Goal: Task Accomplishment & Management: Manage account settings

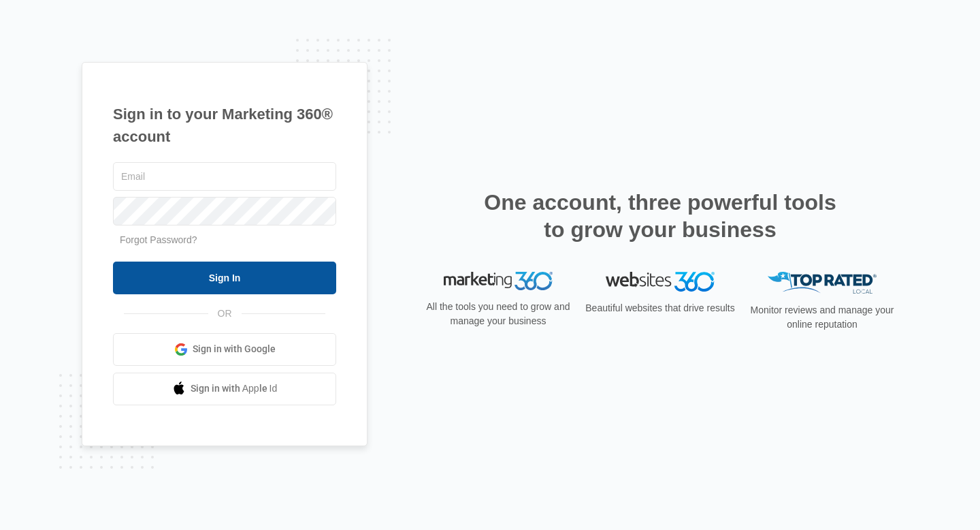
type input "[EMAIL_ADDRESS][DOMAIN_NAME]"
click at [242, 287] on input "Sign In" at bounding box center [224, 277] width 223 height 33
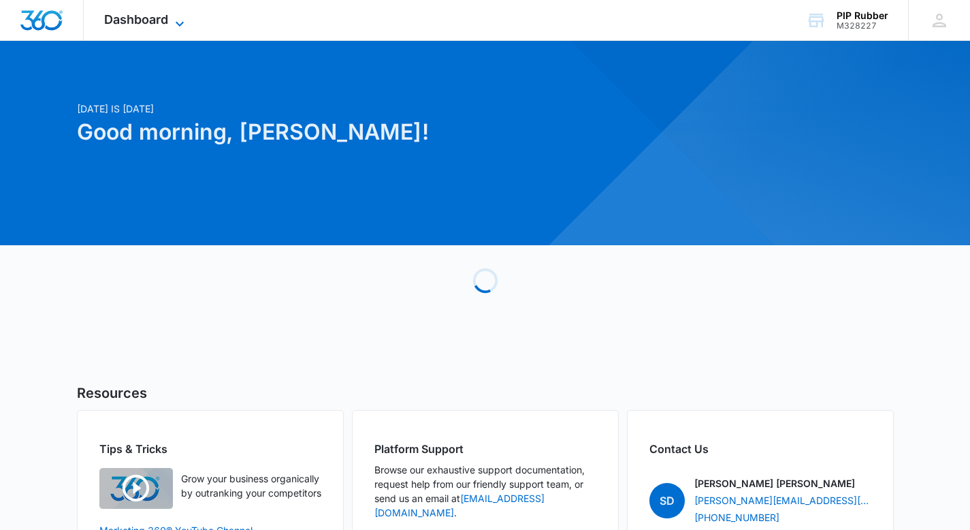
click at [177, 26] on icon at bounding box center [180, 24] width 16 height 16
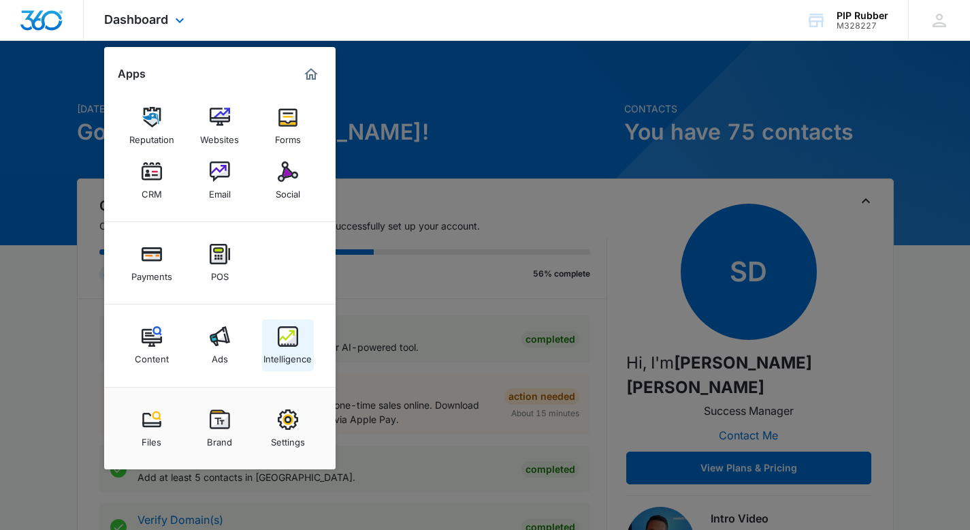
click at [289, 346] on img at bounding box center [288, 336] width 20 height 20
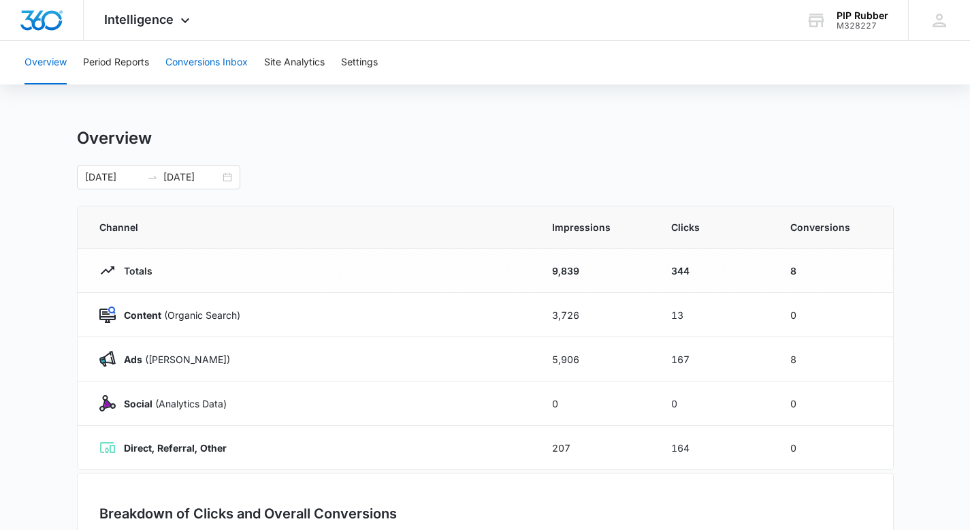
click at [215, 67] on button "Conversions Inbox" at bounding box center [206, 63] width 82 height 44
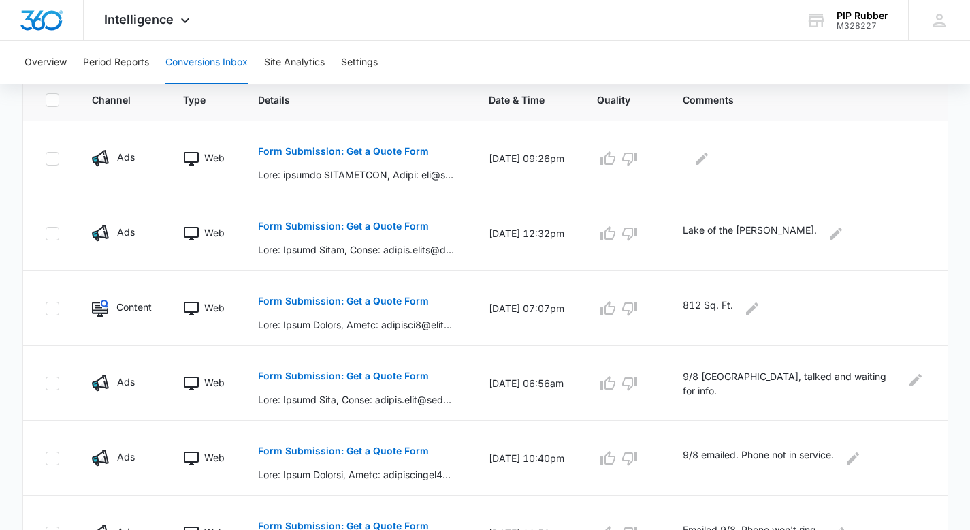
scroll to position [309, 0]
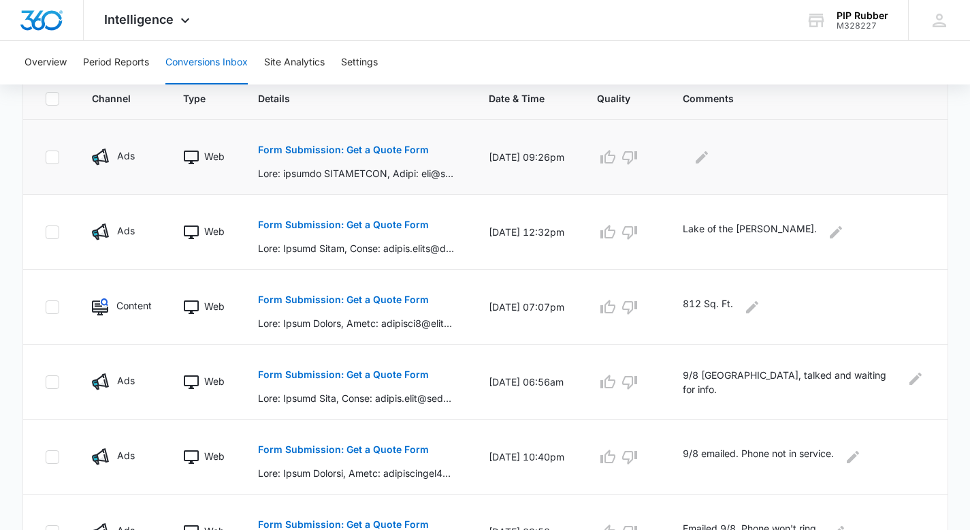
click at [377, 147] on p "Form Submission: Get a Quote Form" at bounding box center [343, 150] width 171 height 10
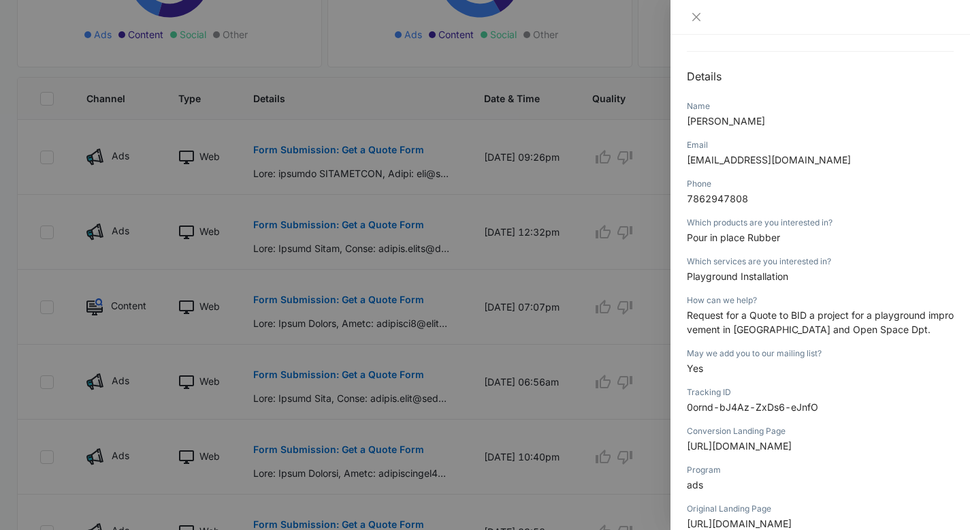
scroll to position [127, 0]
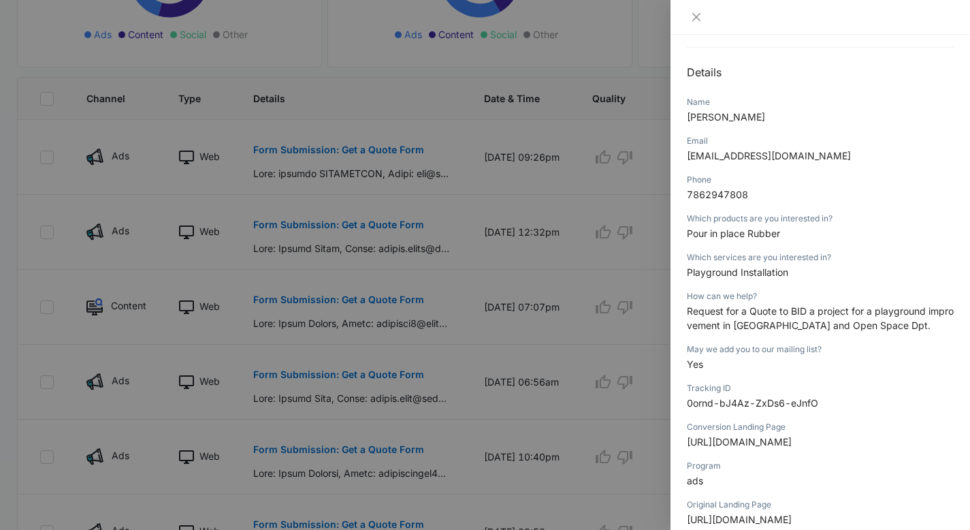
click at [561, 173] on div at bounding box center [485, 265] width 970 height 530
